Goal: Task Accomplishment & Management: Manage account settings

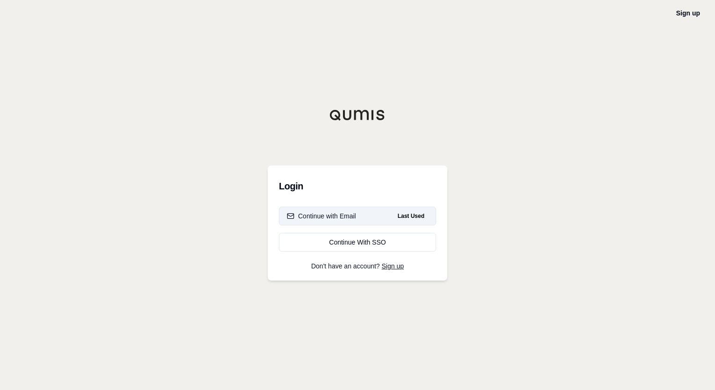
click at [344, 221] on button "Continue with Email Last Used" at bounding box center [357, 216] width 157 height 19
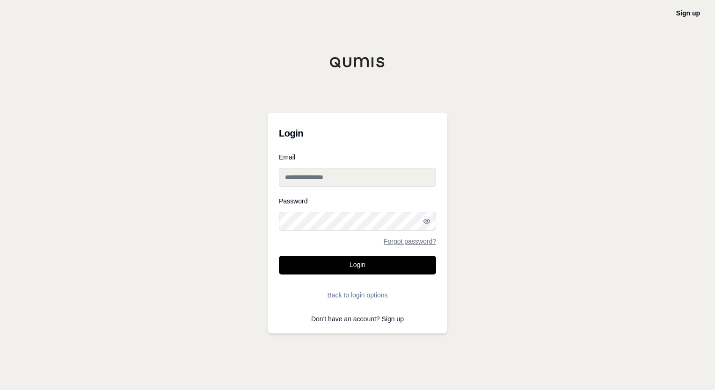
click at [345, 176] on input "Email" at bounding box center [357, 177] width 157 height 19
type input "**********"
click at [429, 222] on icon "button" at bounding box center [426, 221] width 7 height 7
click at [423, 222] on icon "button" at bounding box center [426, 221] width 7 height 7
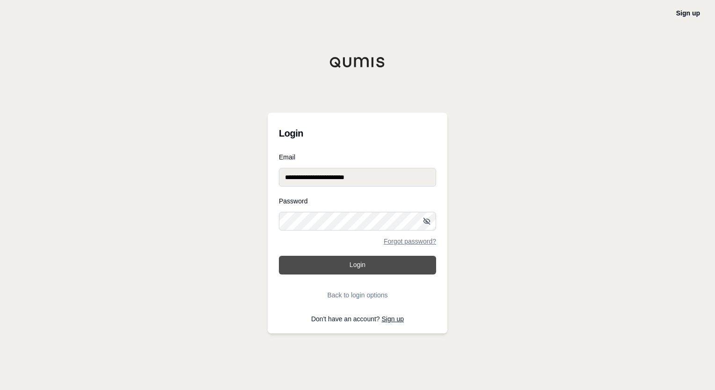
click at [370, 265] on button "Login" at bounding box center [357, 265] width 157 height 19
click at [425, 221] on icon "button" at bounding box center [426, 221] width 7 height 7
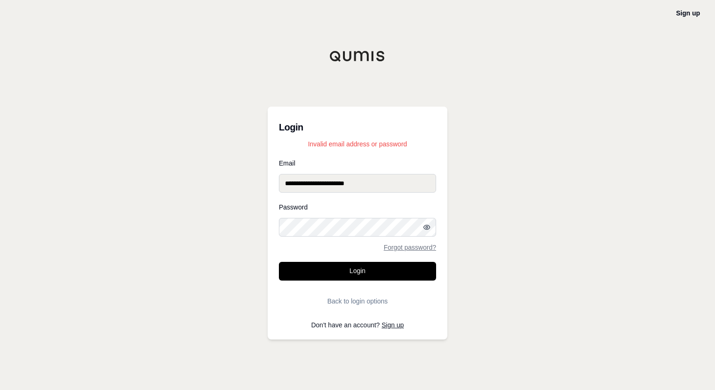
click at [429, 230] on icon "button" at bounding box center [426, 227] width 7 height 7
click at [429, 230] on line "button" at bounding box center [427, 227] width 6 height 6
